Goal: Transaction & Acquisition: Obtain resource

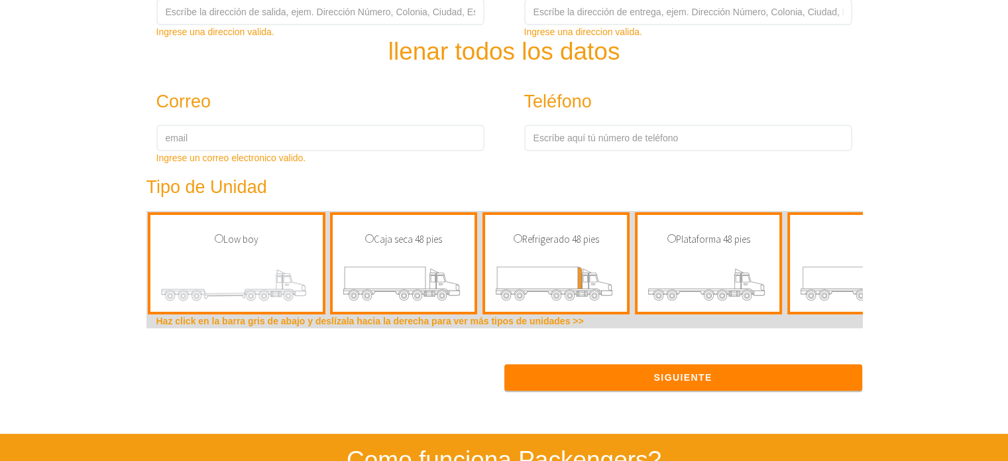
scroll to position [663, 0]
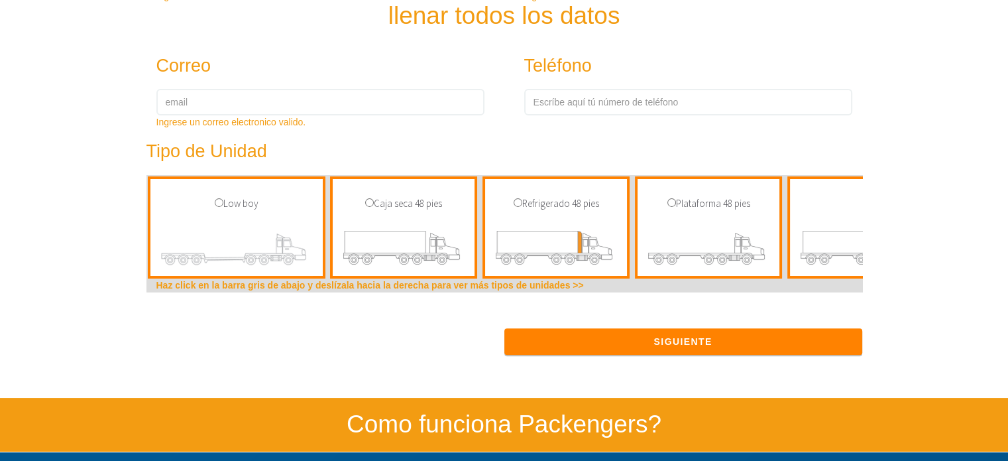
scroll to position [590, 0]
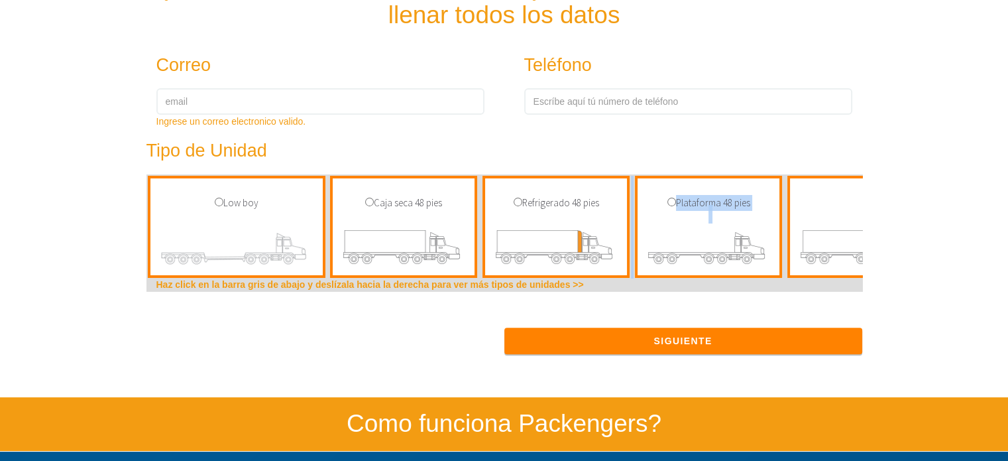
drag, startPoint x: 640, startPoint y: 231, endPoint x: 596, endPoint y: 241, distance: 44.7
click at [596, 241] on section "Low boy Caja seca 48 pies Refrigerado 48 pies Full" at bounding box center [504, 232] width 716 height 117
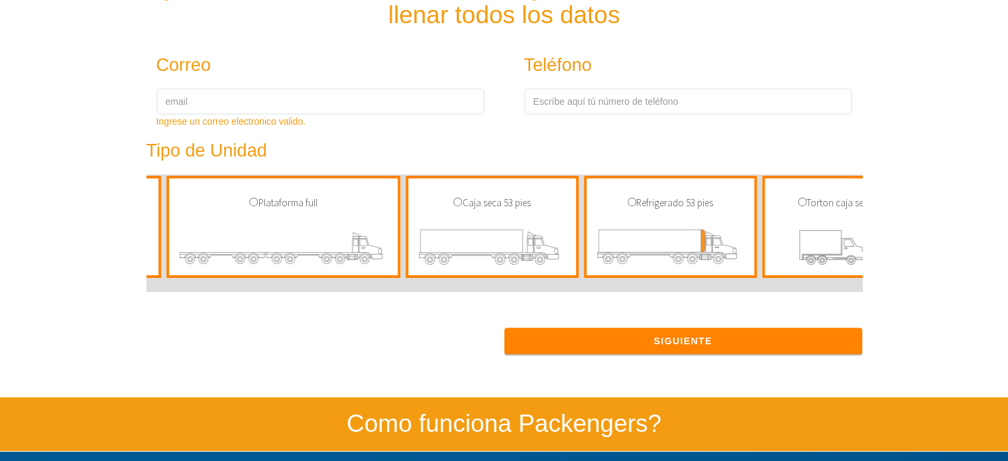
scroll to position [0, 901]
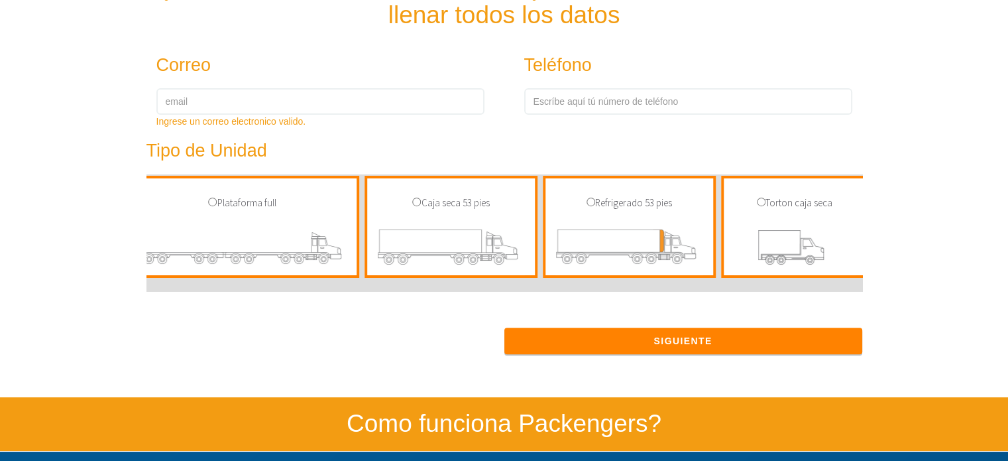
click at [482, 288] on section "Low boy Caja seca 48 pies Refrigerado 48 pies Full" at bounding box center [504, 232] width 716 height 117
click at [417, 205] on input "radio" at bounding box center [416, 201] width 9 height 9
radio input "true"
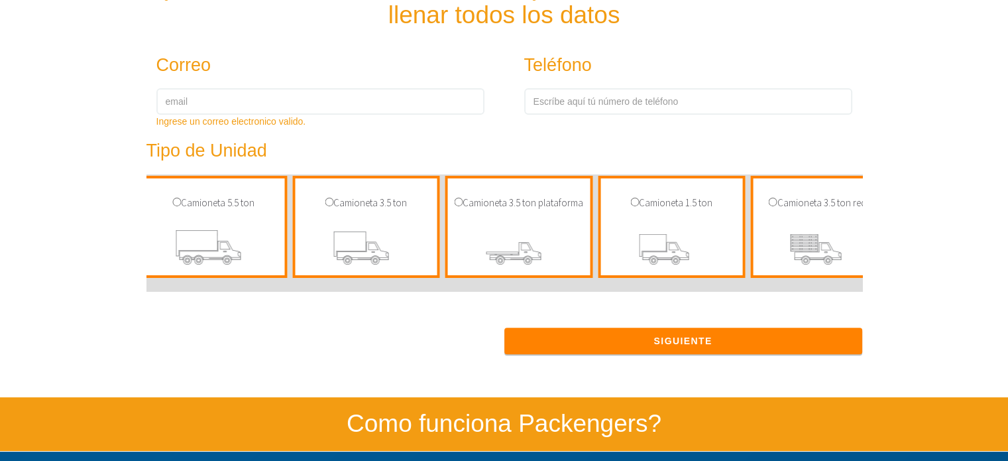
scroll to position [0, 2427]
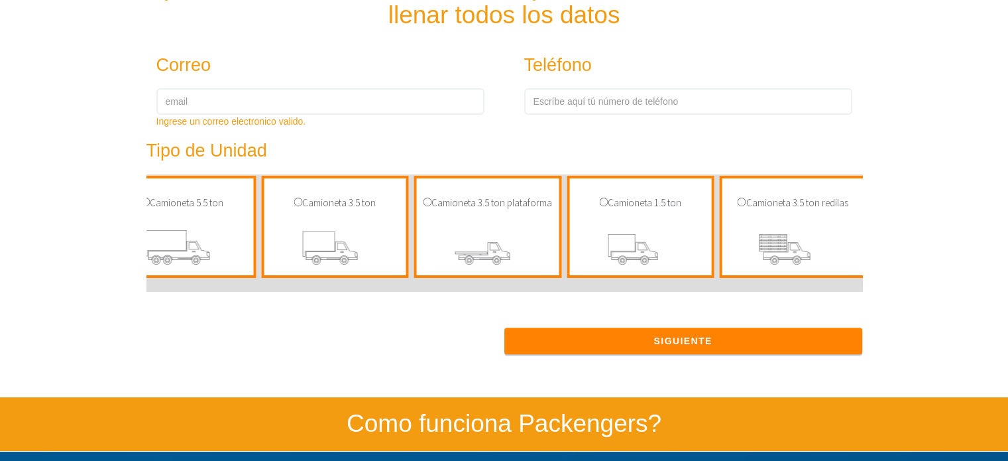
click at [877, 265] on div "Cotizar transporte de carga | Estamos en toda la República Coloca el lugar de o…" at bounding box center [504, 119] width 755 height 489
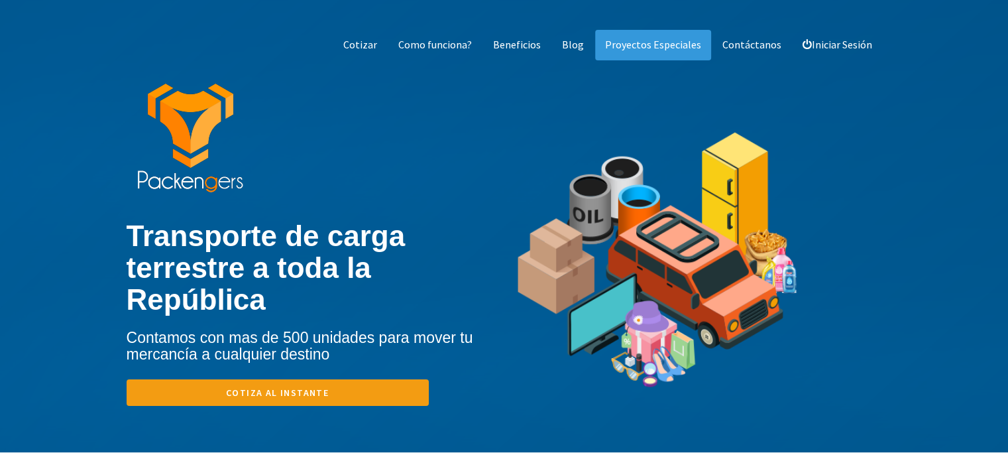
scroll to position [0, 0]
click at [745, 44] on link "Contáctanos" at bounding box center [751, 45] width 79 height 30
click at [514, 372] on img at bounding box center [657, 270] width 286 height 366
